Goal: Check status: Check status

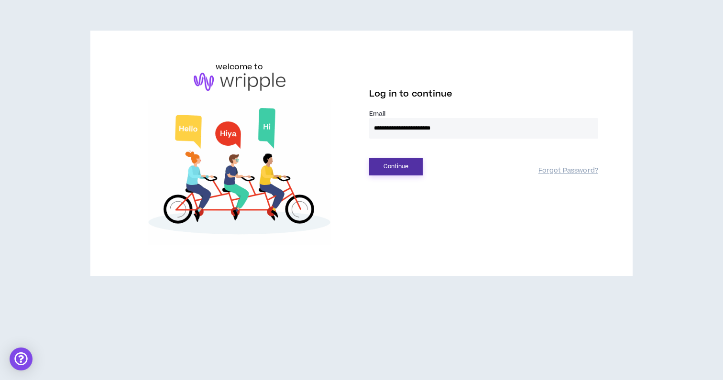
type input "**********"
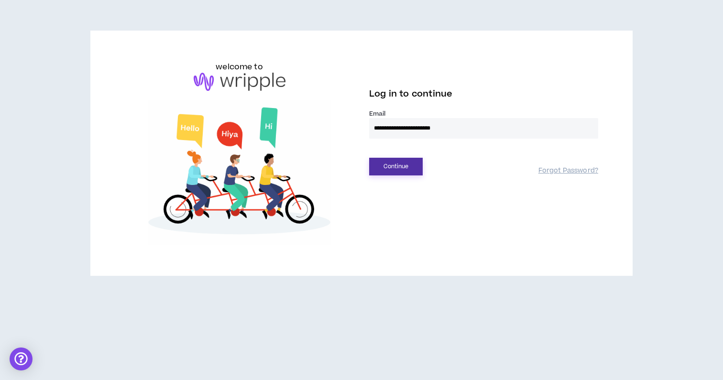
click at [382, 170] on button "Continue" at bounding box center [396, 167] width 54 height 18
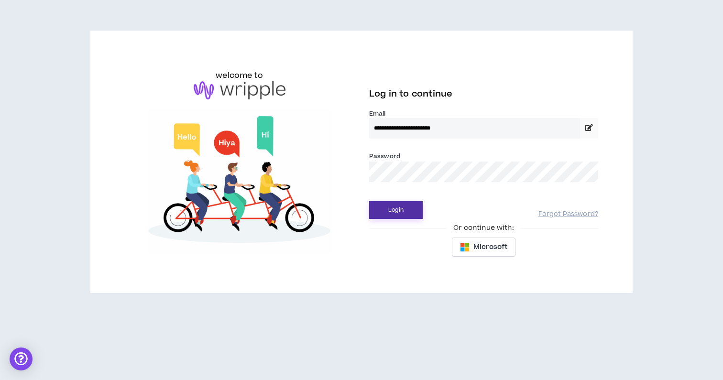
click at [386, 215] on button "Login" at bounding box center [396, 210] width 54 height 18
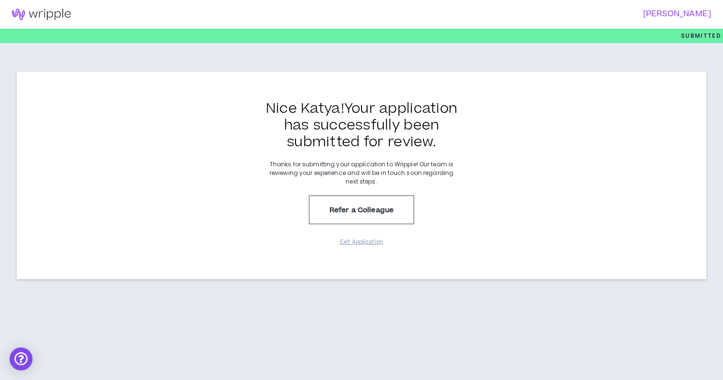
click at [199, 0] on div at bounding box center [178, 14] width 356 height 29
click at [22, 360] on div "Open Intercom Messenger" at bounding box center [21, 358] width 25 height 25
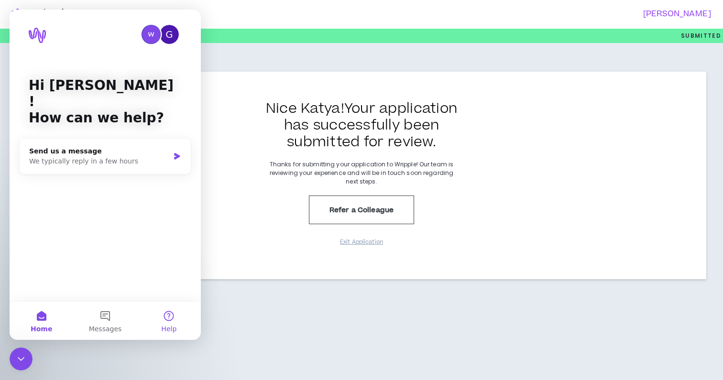
click at [165, 320] on button "Help" at bounding box center [169, 321] width 64 height 38
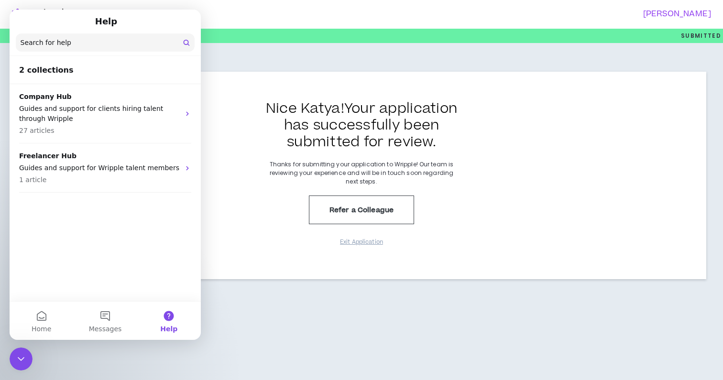
click at [275, 306] on div "Katya Campbell Submitted Nice Katya ! Your application has successfully been su…" at bounding box center [361, 190] width 723 height 380
click at [18, 353] on icon "Close Intercom Messenger" at bounding box center [20, 358] width 11 height 11
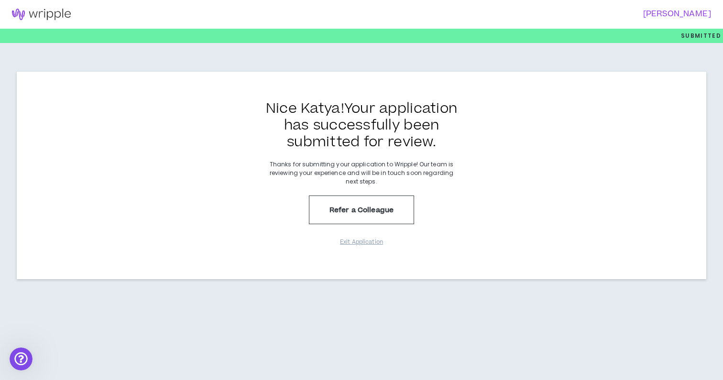
click at [313, 129] on h3 "Nice Katya ! Your application has successfully been submitted for review." at bounding box center [361, 125] width 215 height 50
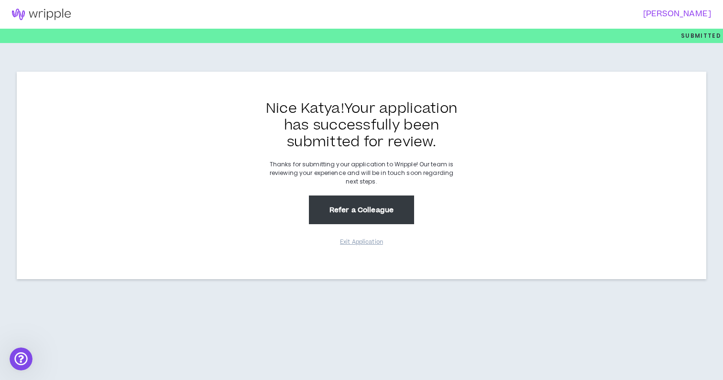
click at [339, 211] on button "Refer a Colleague" at bounding box center [361, 209] width 105 height 29
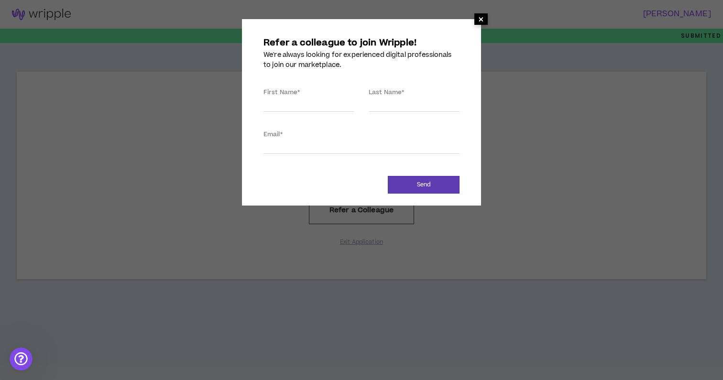
click at [479, 19] on span "×" at bounding box center [481, 18] width 6 height 11
